Goal: Task Accomplishment & Management: Use online tool/utility

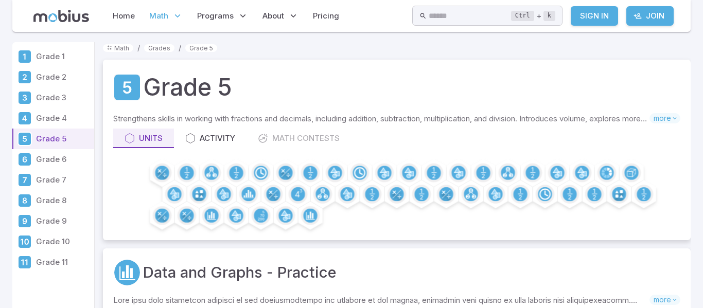
scroll to position [28, 0]
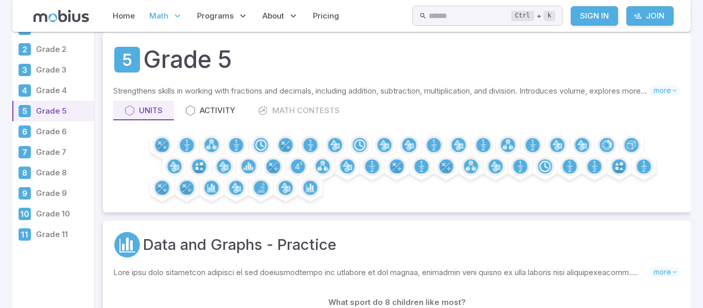
click at [534, 11] on kbd "Ctrl" at bounding box center [522, 16] width 23 height 10
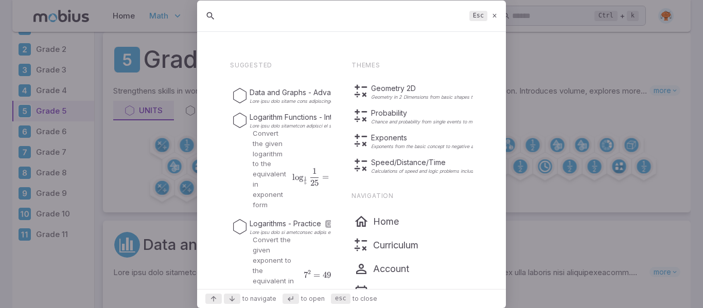
click at [497, 16] on icon at bounding box center [495, 16] width 7 height 8
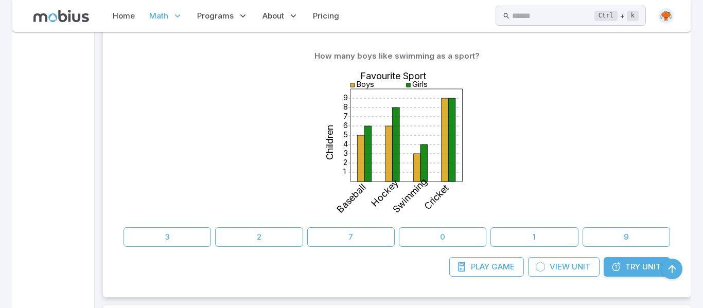
scroll to position [1556, 0]
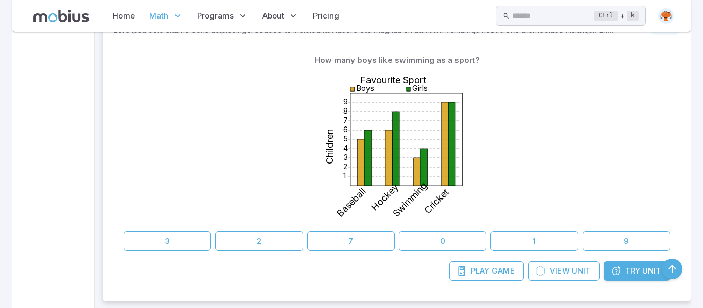
click at [628, 274] on span "Try" at bounding box center [632, 271] width 15 height 11
click at [638, 273] on span "Try" at bounding box center [632, 271] width 15 height 11
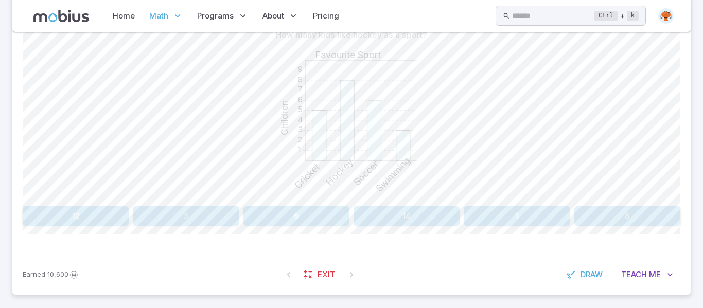
scroll to position [279, 0]
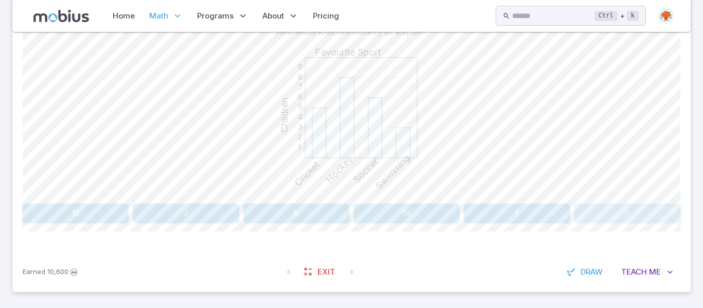
click at [608, 213] on button "8" at bounding box center [627, 214] width 106 height 20
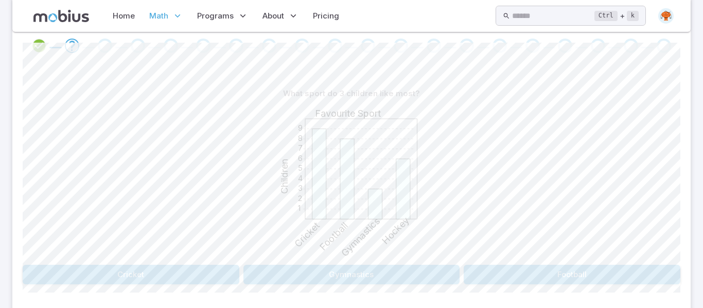
scroll to position [218, 0]
click at [299, 276] on button "Gymnastics" at bounding box center [351, 276] width 217 height 20
click at [599, 279] on button "[DATE]" at bounding box center [600, 276] width 162 height 20
click at [523, 279] on button "[GEOGRAPHIC_DATA]" at bounding box center [572, 276] width 217 height 20
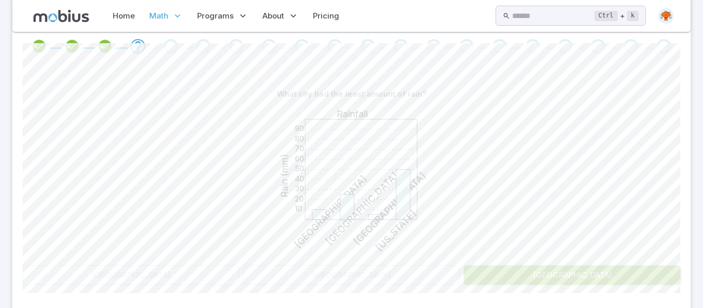
click at [460, 281] on div "London [GEOGRAPHIC_DATA] [GEOGRAPHIC_DATA]" at bounding box center [352, 276] width 658 height 20
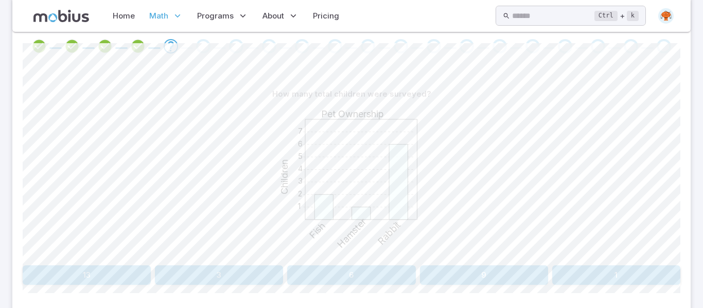
scroll to position [218, 0]
click at [476, 280] on button "9" at bounding box center [484, 275] width 128 height 20
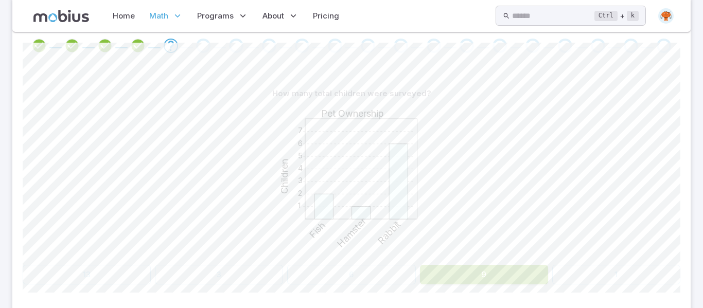
click at [397, 285] on div "How many total children were surveyed? 1 2 3 4 5 6 7 Pet Ownership Children Fis…" at bounding box center [352, 188] width 658 height 250
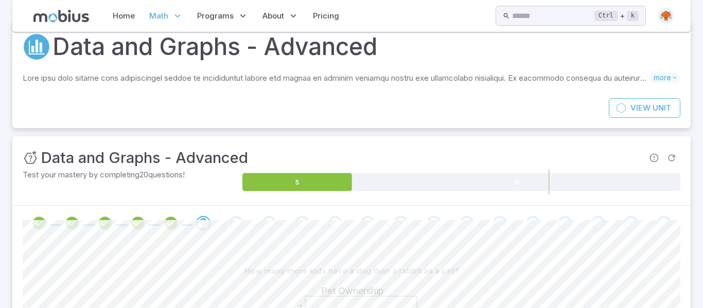
scroll to position [0, 0]
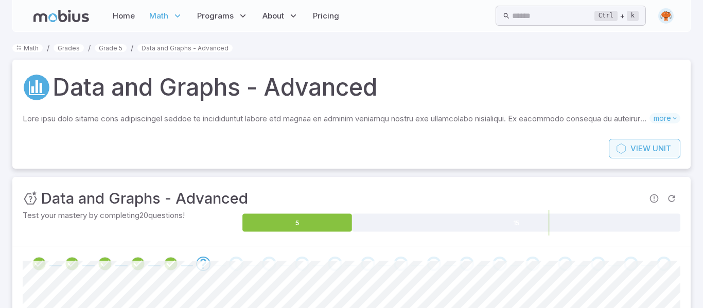
click at [657, 152] on span "Unit" at bounding box center [662, 148] width 19 height 11
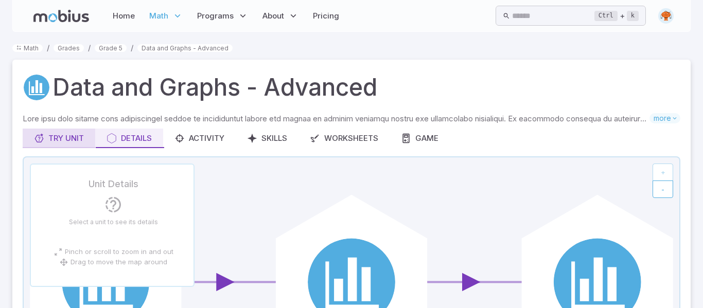
click at [63, 141] on div "Try Unit" at bounding box center [59, 138] width 50 height 11
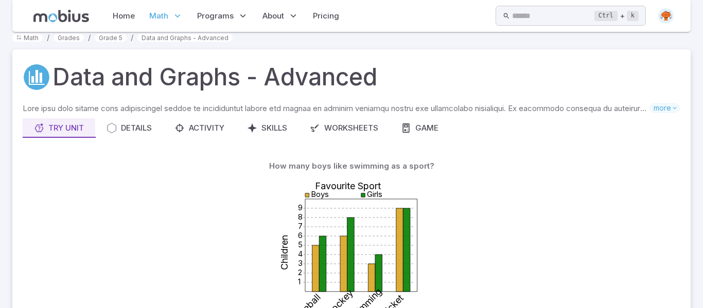
scroll to position [9, 0]
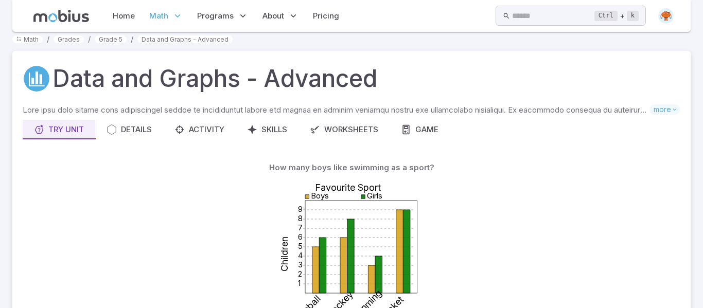
scroll to position [460, 0]
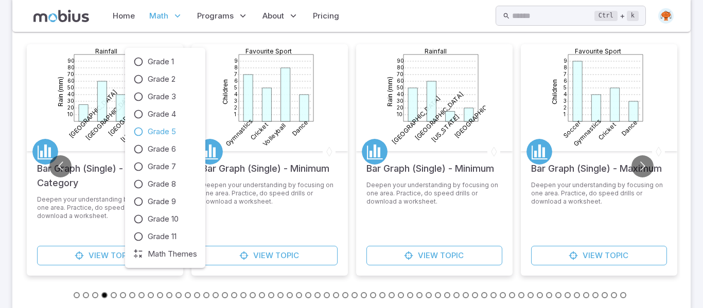
scroll to position [461, 0]
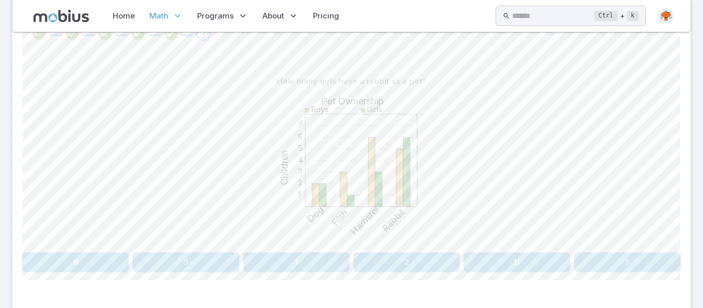
scroll to position [226, 0]
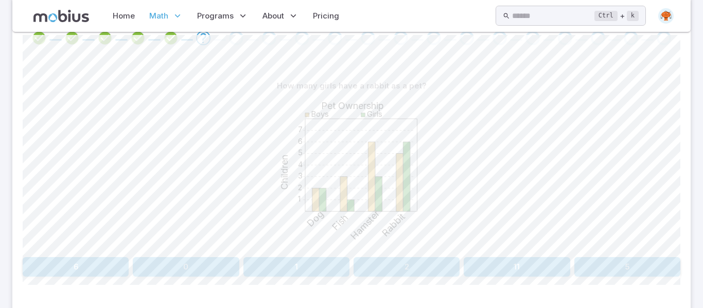
click at [81, 264] on button "6" at bounding box center [76, 267] width 106 height 20
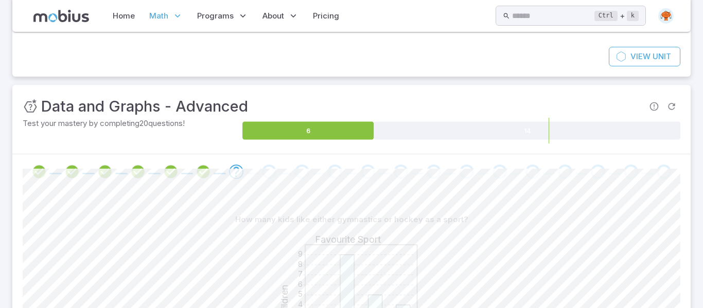
scroll to position [92, 0]
click at [671, 106] on icon "Refresh Question" at bounding box center [672, 107] width 10 height 10
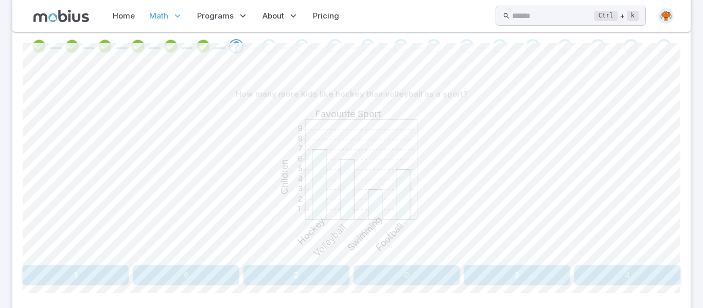
scroll to position [217, 0]
click at [96, 269] on button "1" at bounding box center [76, 276] width 106 height 20
click at [371, 278] on button "Soccer" at bounding box center [517, 276] width 327 height 20
click at [125, 284] on button "Cat and Fish" at bounding box center [104, 276] width 162 height 20
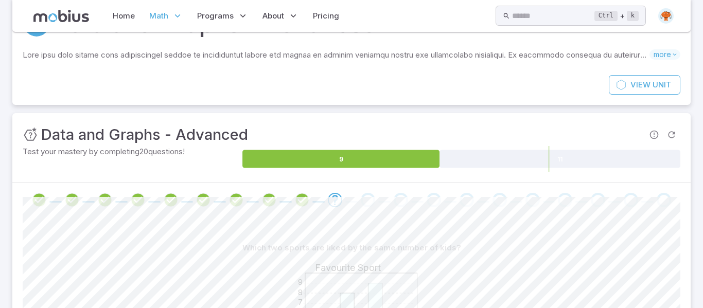
scroll to position [64, 0]
click at [329, 201] on icon "Go to the next question" at bounding box center [335, 200] width 12 height 12
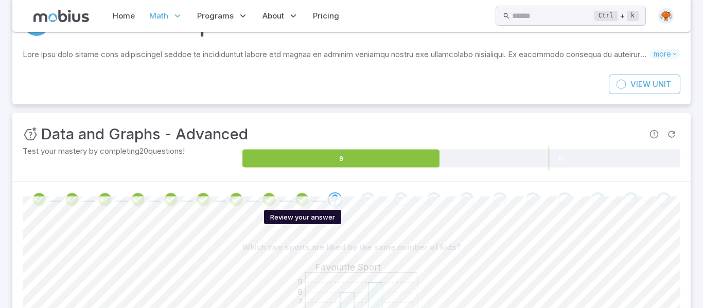
click at [305, 196] on icon "Review your answer" at bounding box center [301, 199] width 15 height 15
click at [330, 199] on div "Go to the next question" at bounding box center [335, 199] width 14 height 14
click at [305, 200] on icon "Review your answer" at bounding box center [301, 199] width 15 height 15
click at [272, 202] on icon "Review your answer" at bounding box center [268, 199] width 15 height 15
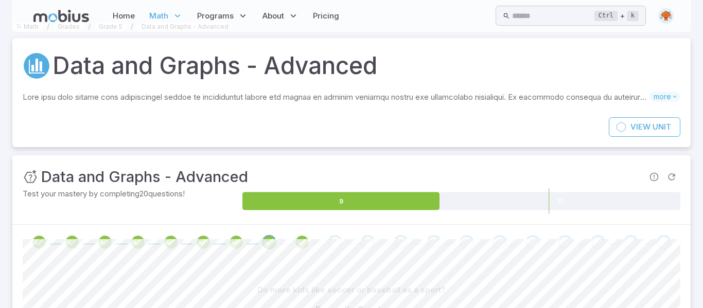
scroll to position [0, 0]
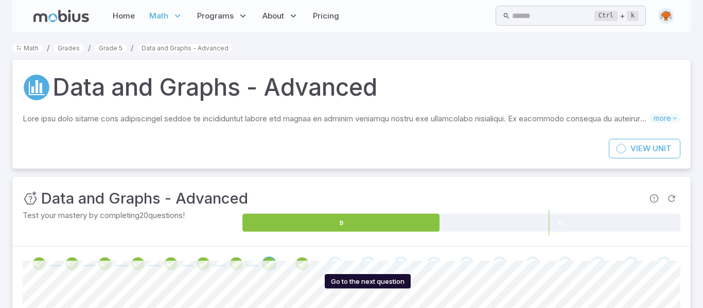
click at [368, 267] on div "Go to the next question" at bounding box center [368, 264] width 14 height 14
click at [364, 270] on span at bounding box center [368, 264] width 14 height 14
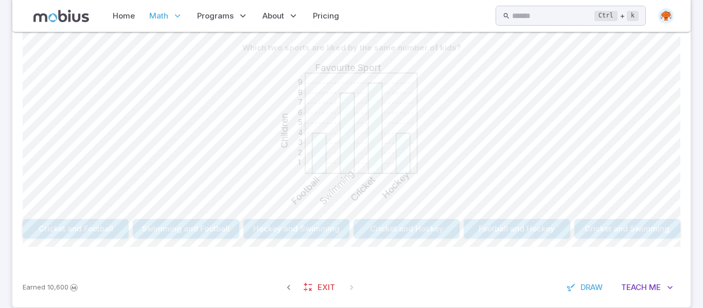
scroll to position [264, 0]
click at [521, 230] on button "Football and Hockey" at bounding box center [517, 230] width 106 height 20
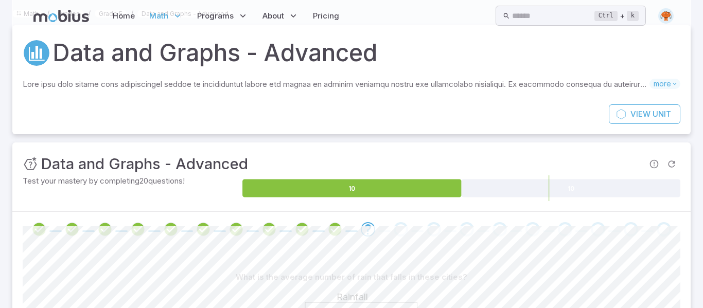
scroll to position [0, 0]
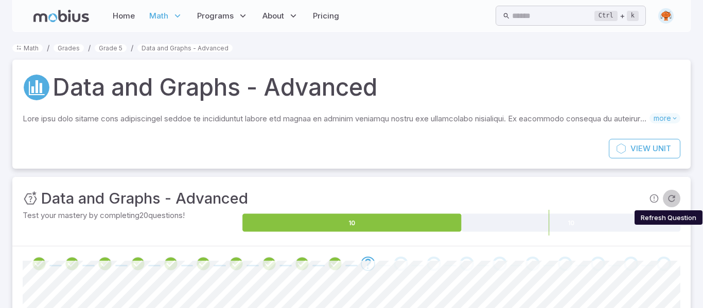
click at [674, 199] on icon "Refresh Question" at bounding box center [672, 199] width 10 height 10
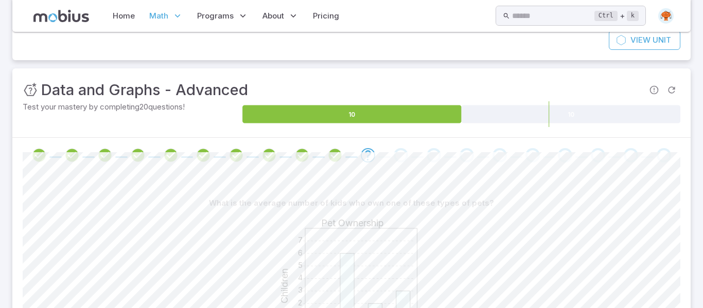
scroll to position [90, 0]
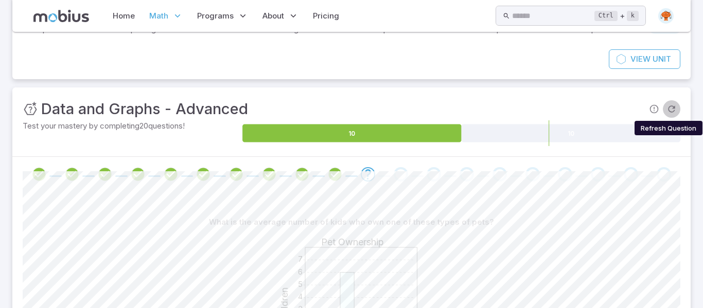
click at [674, 104] on icon "Refresh Question" at bounding box center [672, 109] width 10 height 10
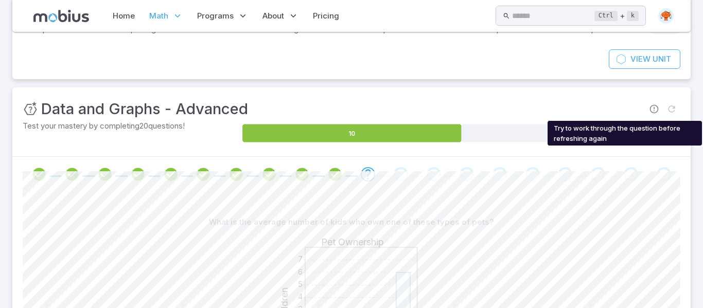
click at [674, 104] on span "Try to work through the question before refreshing again" at bounding box center [671, 108] width 17 height 17
click at [674, 106] on span "Try to work through the question before refreshing again" at bounding box center [671, 108] width 17 height 17
click at [671, 106] on span "Try to work through the question before refreshing again" at bounding box center [671, 108] width 17 height 17
click at [670, 107] on span "Try to work through the question before refreshing again" at bounding box center [671, 108] width 17 height 17
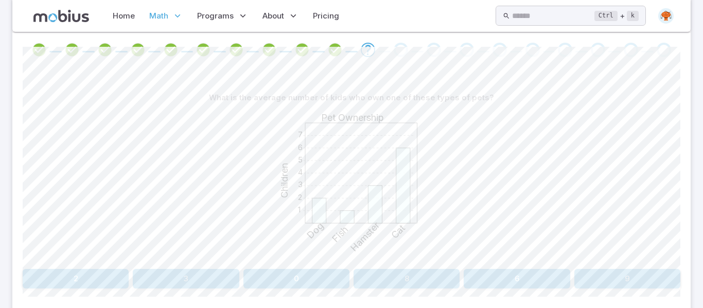
scroll to position [225, 0]
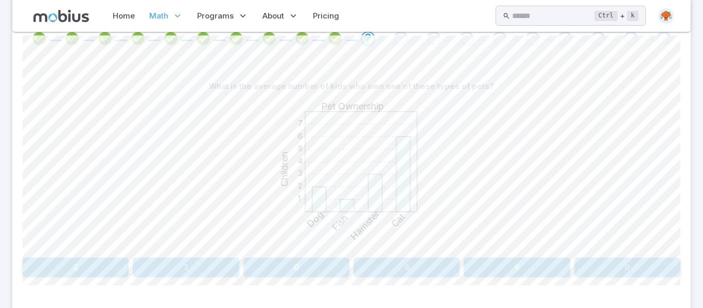
click at [501, 274] on button "6" at bounding box center [517, 268] width 106 height 20
click at [335, 272] on button "[GEOGRAPHIC_DATA]" at bounding box center [186, 268] width 327 height 20
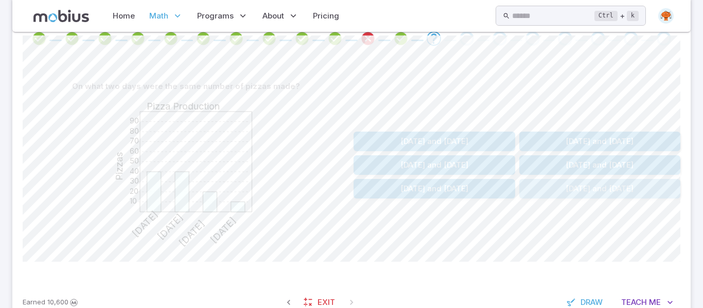
click at [603, 193] on button "[DATE] and [DATE]" at bounding box center [600, 189] width 162 height 20
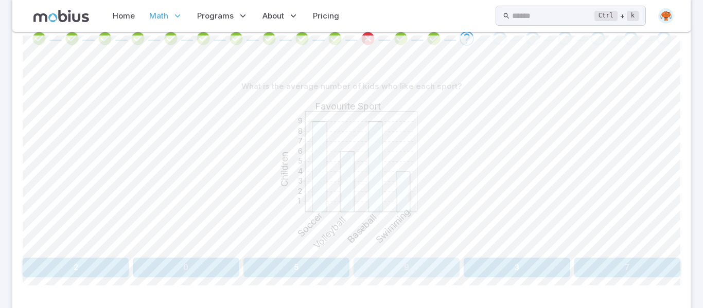
click at [444, 261] on button "9" at bounding box center [407, 268] width 106 height 20
click at [247, 264] on button "[US_STATE] and [GEOGRAPHIC_DATA]" at bounding box center [219, 268] width 128 height 20
click at [493, 269] on button "4" at bounding box center [517, 268] width 106 height 20
click at [655, 268] on button "7" at bounding box center [627, 268] width 106 height 20
click at [390, 269] on button "Soccer and Cricket" at bounding box center [351, 268] width 128 height 20
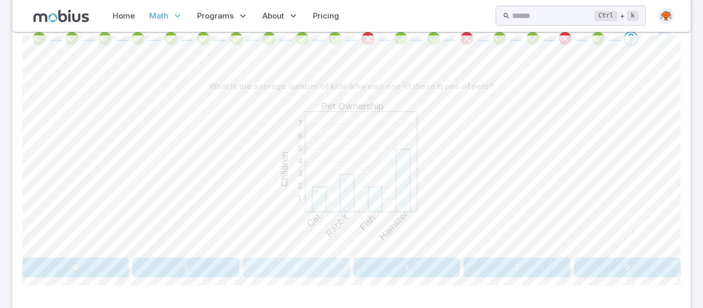
click at [304, 263] on button "2" at bounding box center [296, 268] width 106 height 20
click at [597, 266] on button "Cat and Dog" at bounding box center [616, 268] width 128 height 20
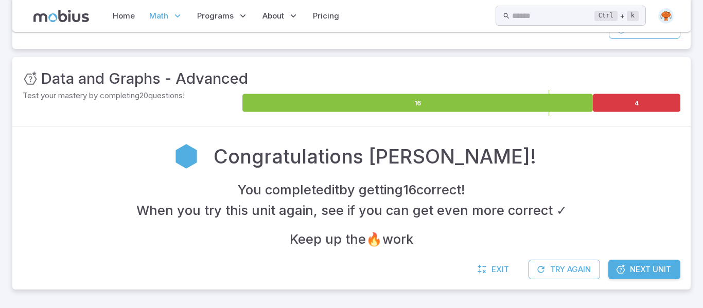
scroll to position [120, 0]
click at [643, 270] on span "Next Unit" at bounding box center [650, 269] width 41 height 11
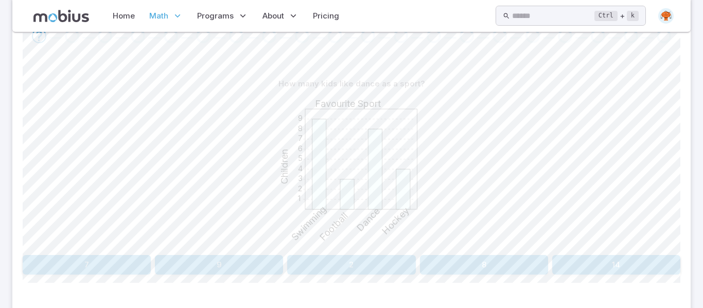
scroll to position [282, 0]
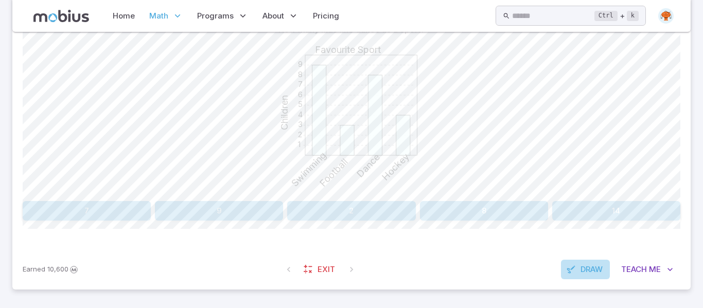
click at [589, 269] on span "Draw" at bounding box center [592, 269] width 22 height 11
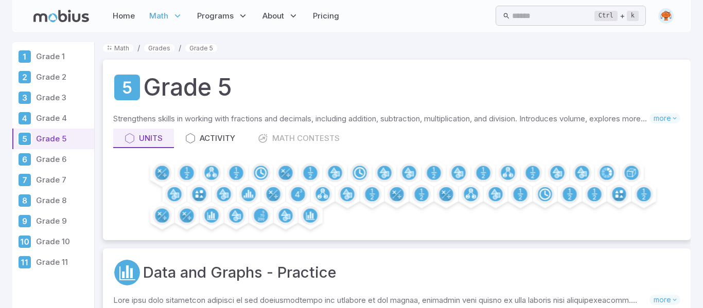
click at [666, 14] on img at bounding box center [665, 15] width 15 height 15
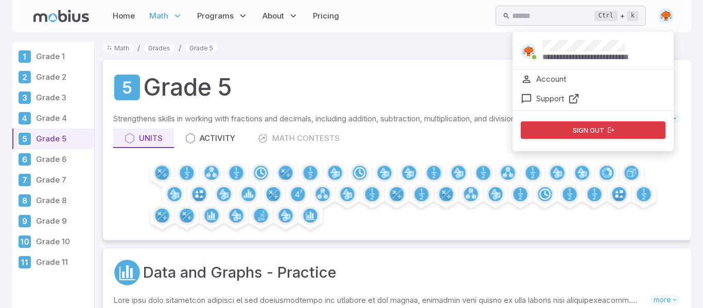
click at [687, 26] on div "**********" at bounding box center [351, 16] width 678 height 32
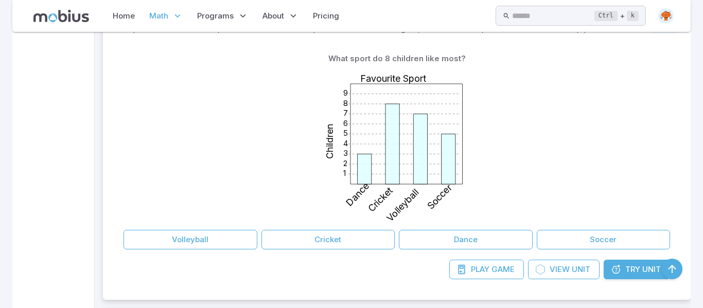
scroll to position [272, 0]
click at [502, 266] on span "Game" at bounding box center [503, 269] width 23 height 11
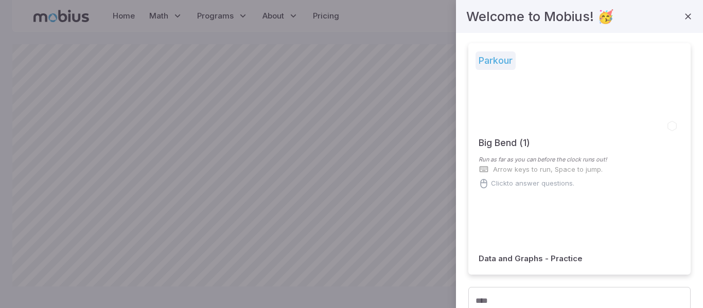
scroll to position [211, 0]
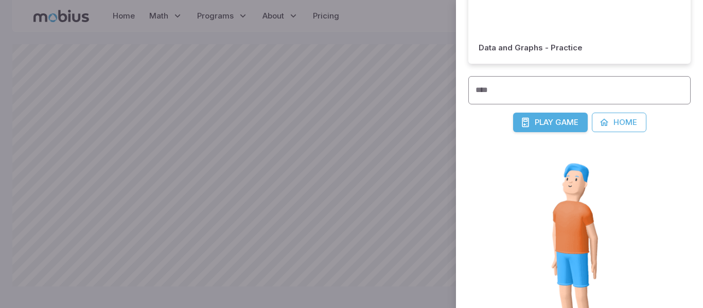
click at [549, 126] on span "Play" at bounding box center [544, 122] width 19 height 11
